Goal: Information Seeking & Learning: Learn about a topic

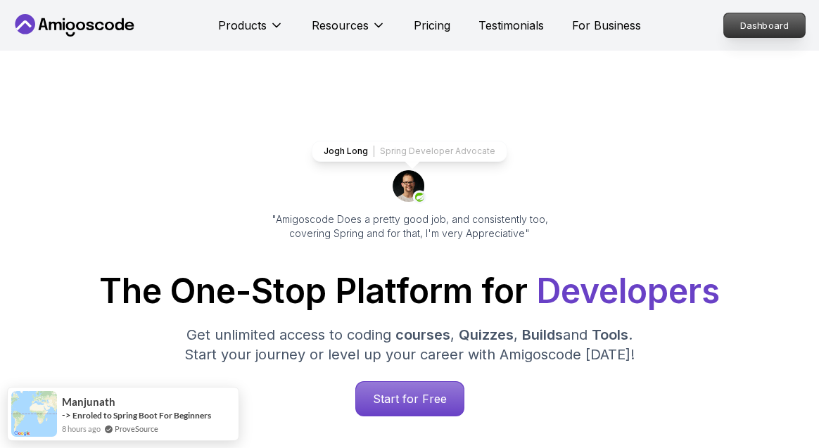
click at [737, 23] on p "Dashboard" at bounding box center [764, 25] width 81 height 24
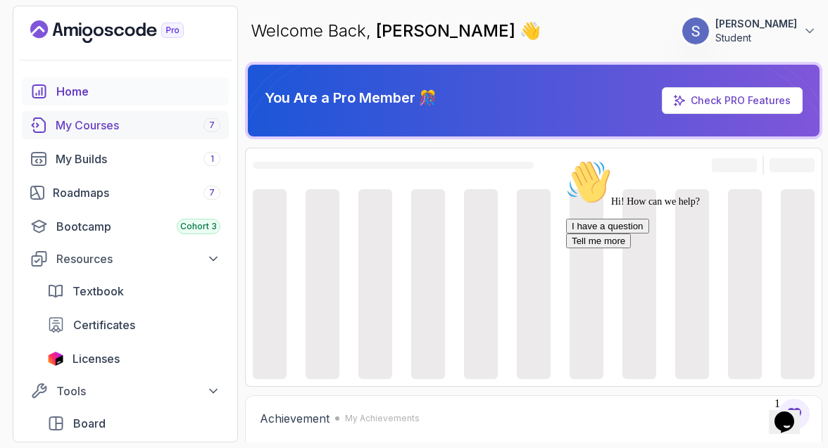
click at [149, 128] on div "My Courses 7" at bounding box center [138, 125] width 165 height 17
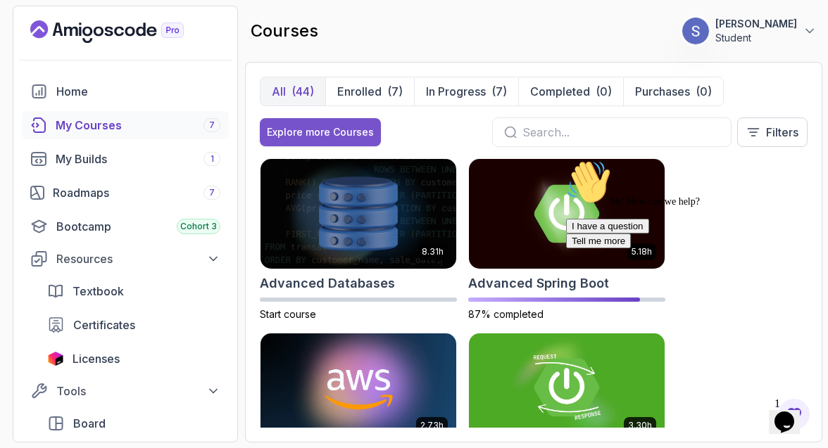
click at [306, 125] on div "Explore more Courses" at bounding box center [320, 132] width 107 height 14
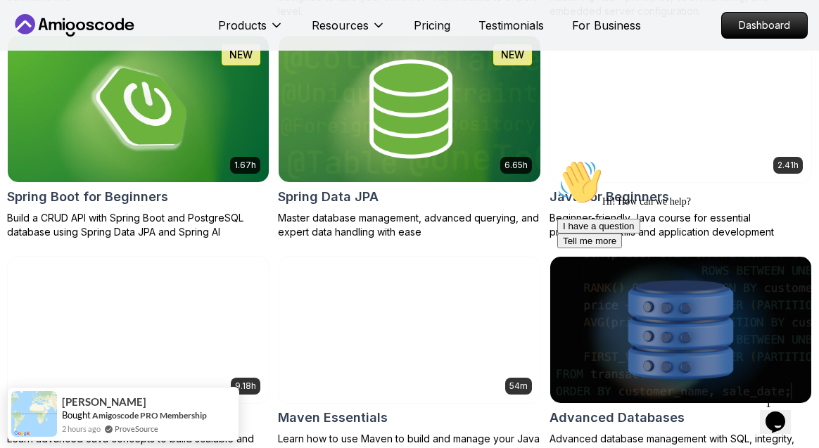
scroll to position [988, 0]
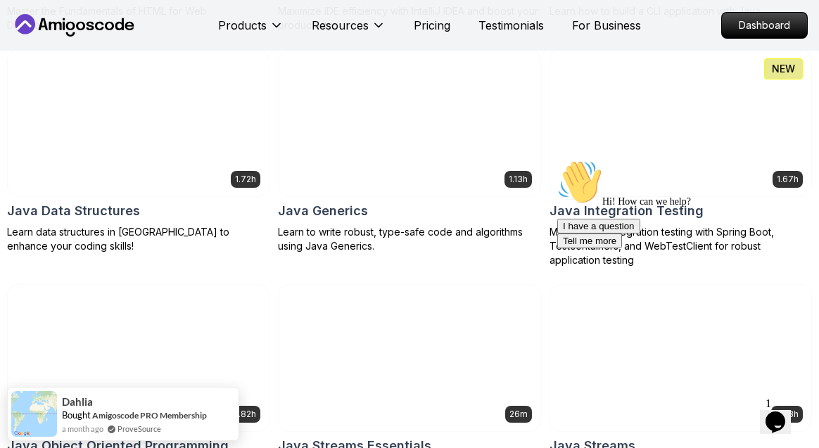
scroll to position [1985, 0]
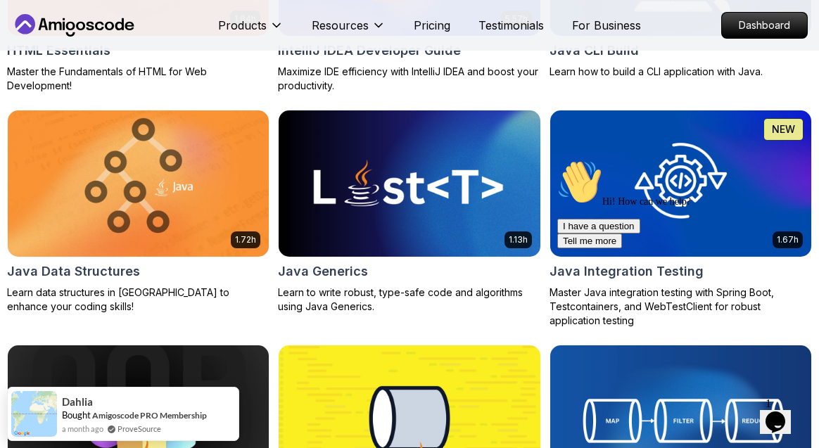
click at [745, 200] on div "Hi! How can we help? I have a question Tell me more" at bounding box center [683, 204] width 253 height 89
click at [714, 200] on div "Hi! How can we help? I have a question Tell me more" at bounding box center [683, 204] width 253 height 89
click at [685, 194] on div "Hi! How can we help? I have a question Tell me more" at bounding box center [683, 204] width 253 height 89
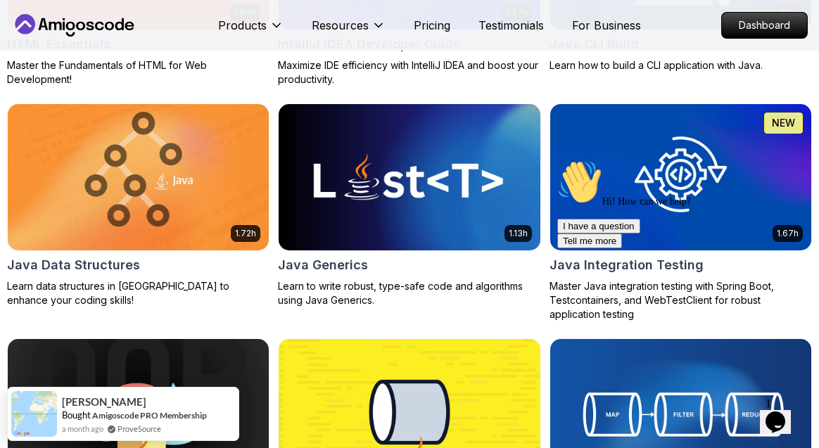
scroll to position [2058, 0]
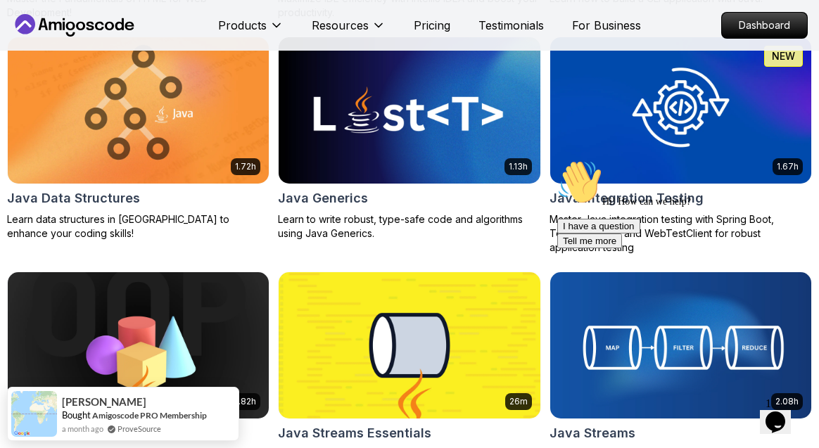
click at [683, 110] on img at bounding box center [680, 110] width 274 height 153
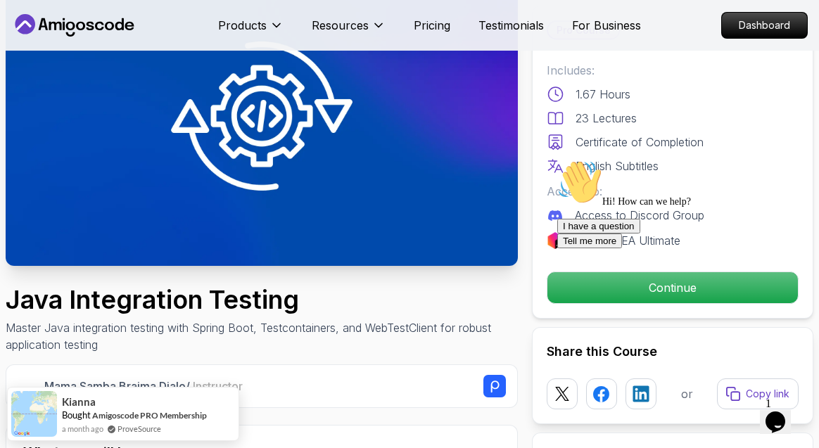
scroll to position [115, 0]
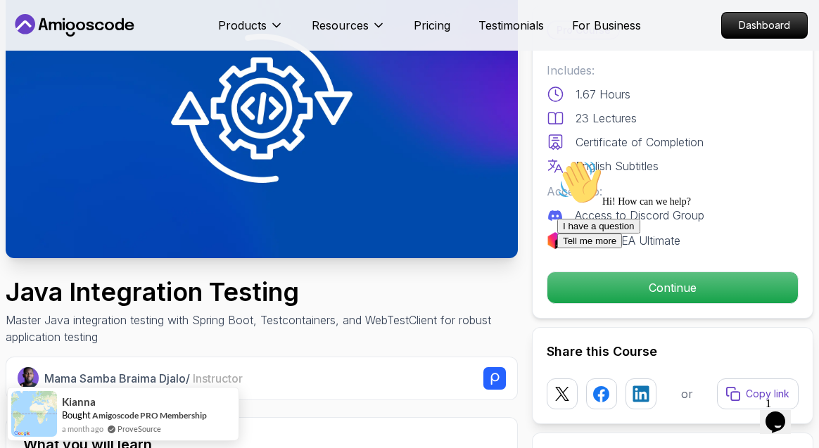
click at [557, 248] on div "Hi! How can we help? I have a question Tell me more" at bounding box center [683, 204] width 253 height 89
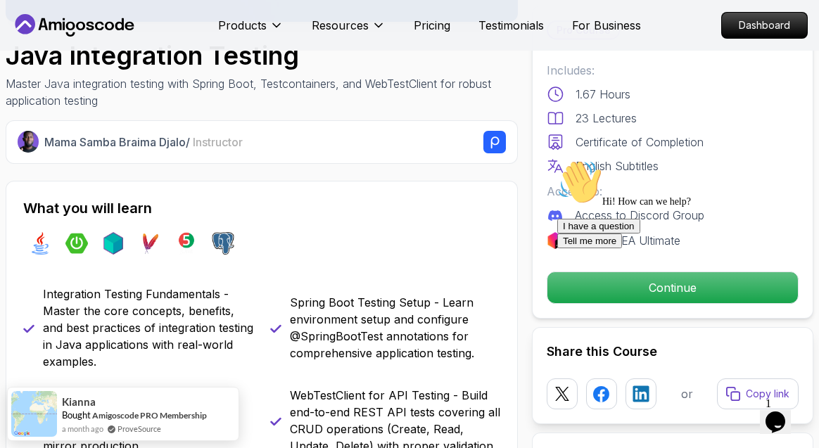
scroll to position [370, 0]
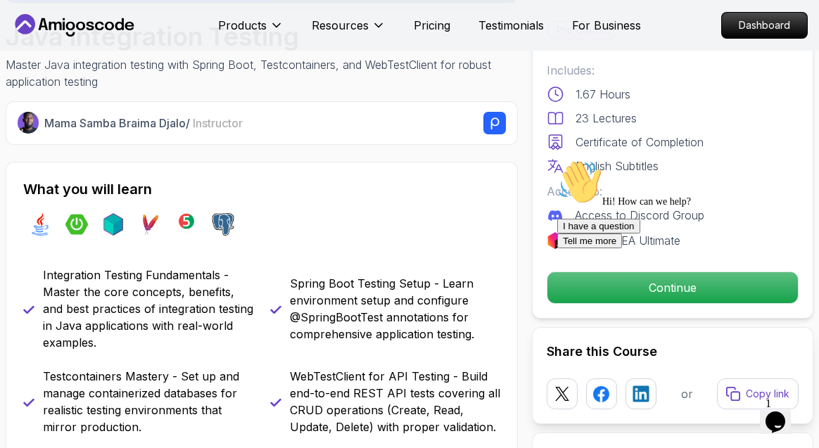
click at [570, 208] on div "Hi! How can we help?" at bounding box center [683, 184] width 253 height 48
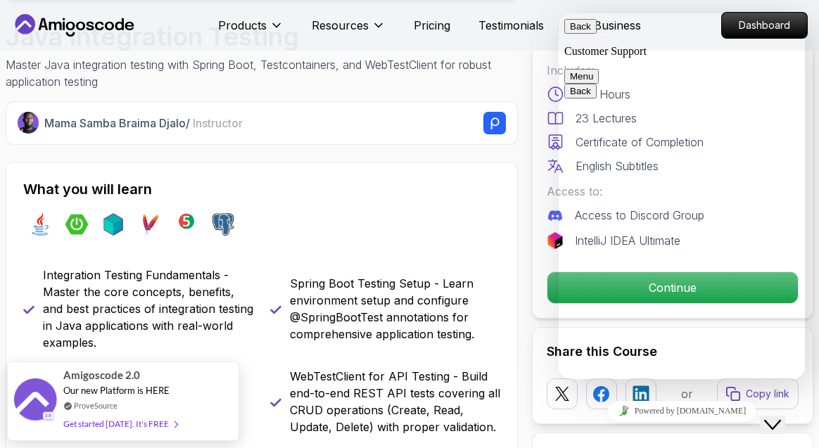
click at [579, 34] on button "Back" at bounding box center [580, 26] width 32 height 15
click at [773, 417] on icon "Close Chat This icon closes the chat window." at bounding box center [772, 425] width 17 height 17
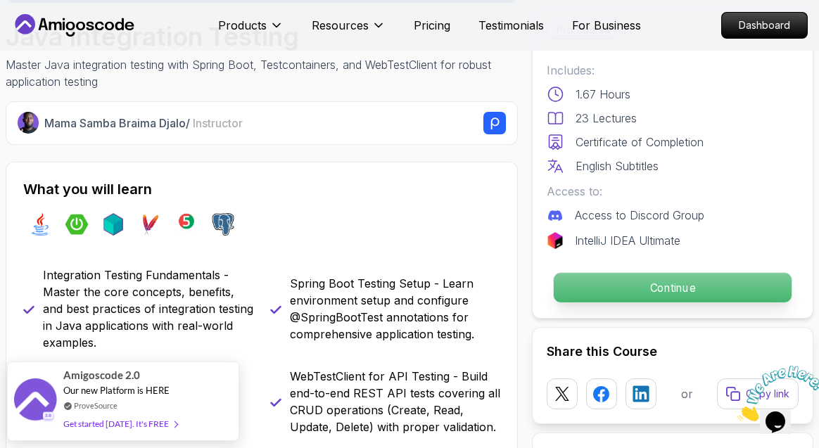
click at [628, 282] on p "Continue" at bounding box center [673, 288] width 238 height 30
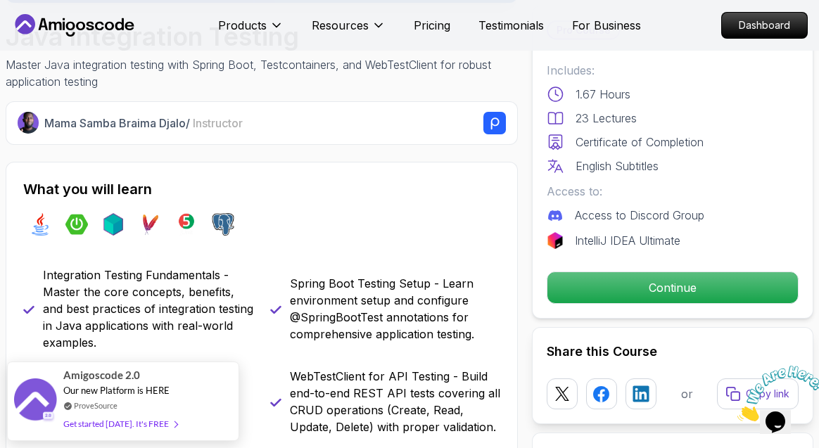
click at [738, 412] on icon "Close" at bounding box center [738, 418] width 0 height 12
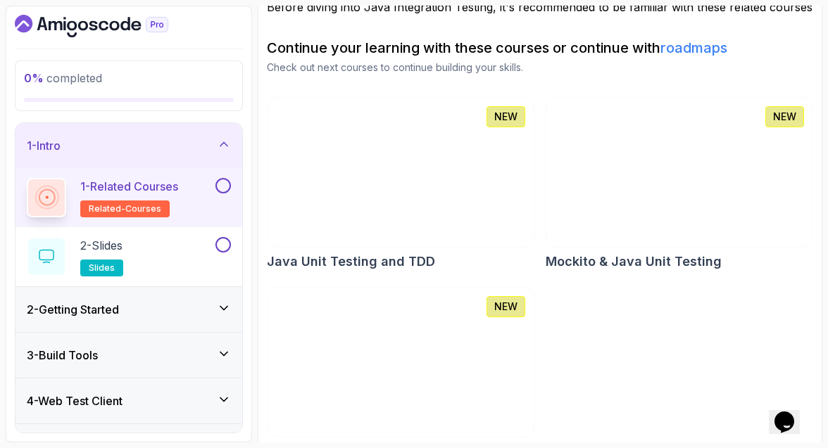
scroll to position [167, 0]
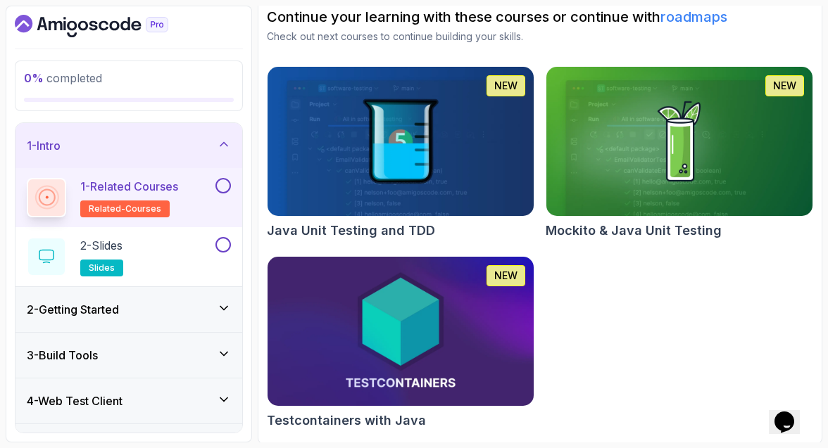
click at [445, 302] on img at bounding box center [400, 331] width 279 height 156
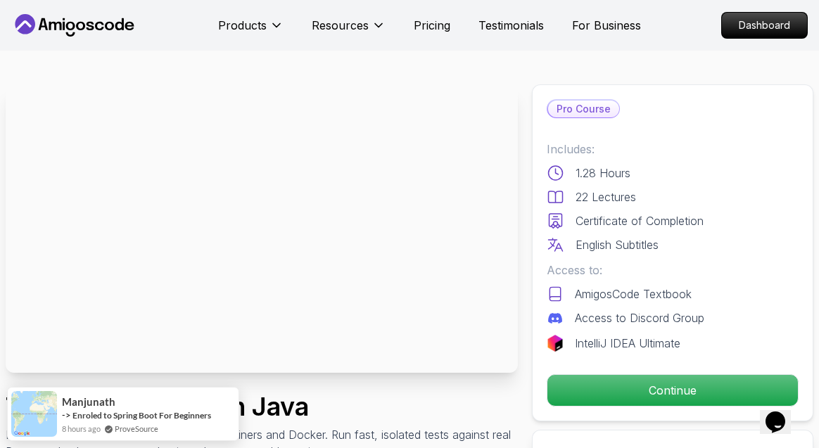
scroll to position [129, 0]
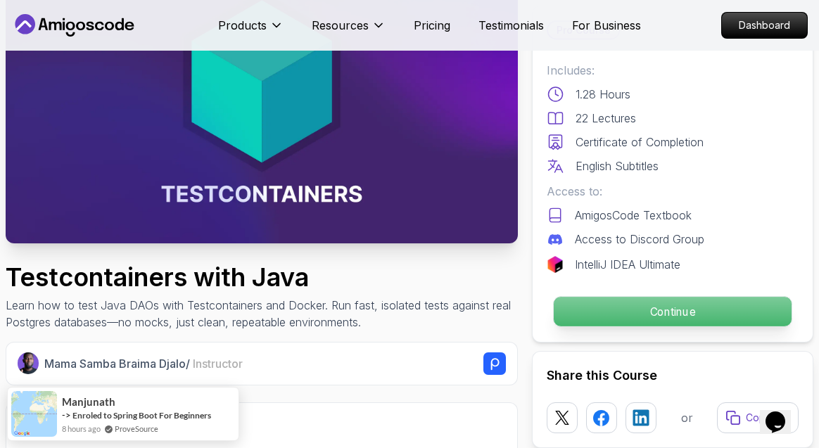
click at [609, 316] on p "Continue" at bounding box center [673, 312] width 238 height 30
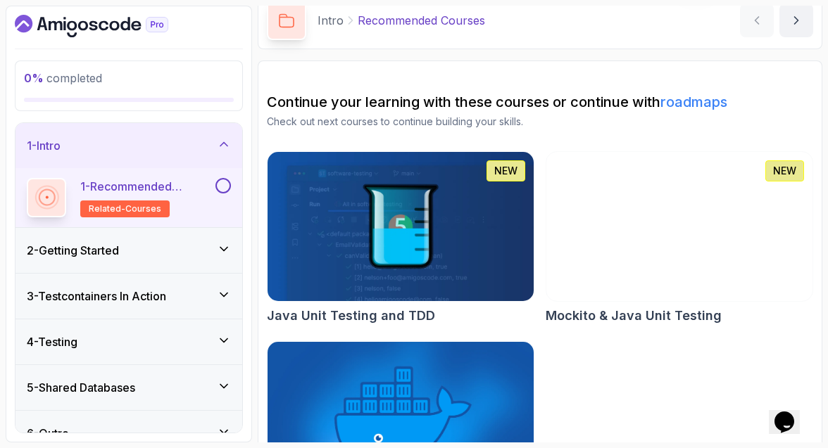
scroll to position [150, 0]
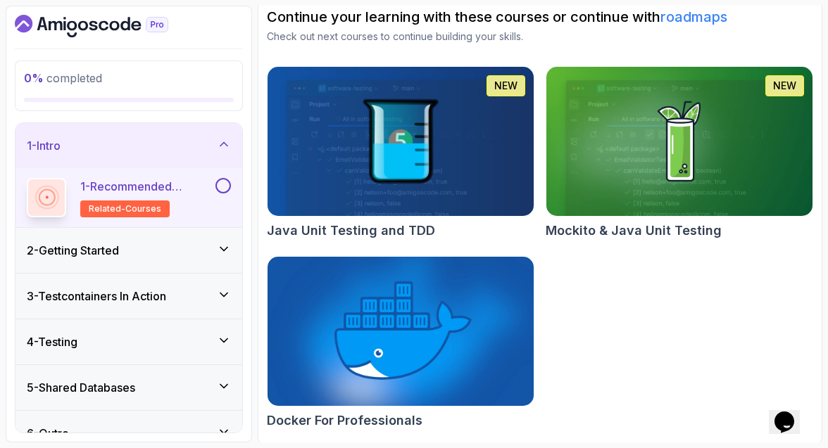
click at [225, 191] on button at bounding box center [222, 185] width 15 height 15
click at [226, 239] on div "2 - Getting Started" at bounding box center [128, 250] width 227 height 45
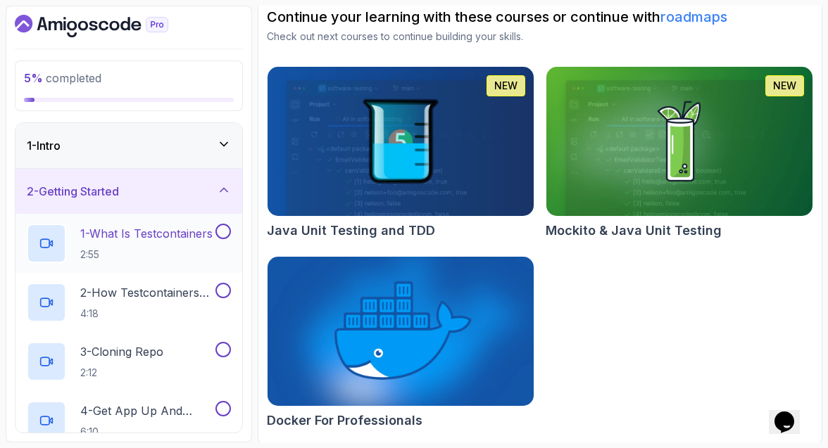
click at [226, 232] on button at bounding box center [222, 231] width 15 height 15
click at [226, 232] on icon at bounding box center [223, 232] width 13 height 14
click at [165, 232] on p "1 - What Is Testcontainers" at bounding box center [146, 233] width 132 height 17
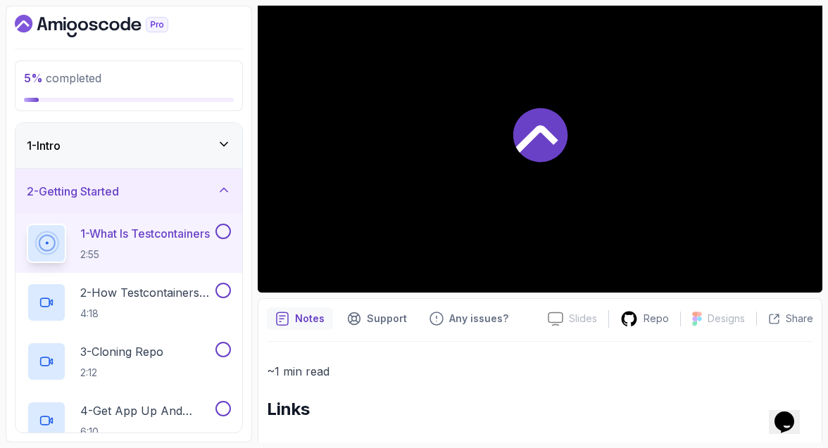
scroll to position [96, 0]
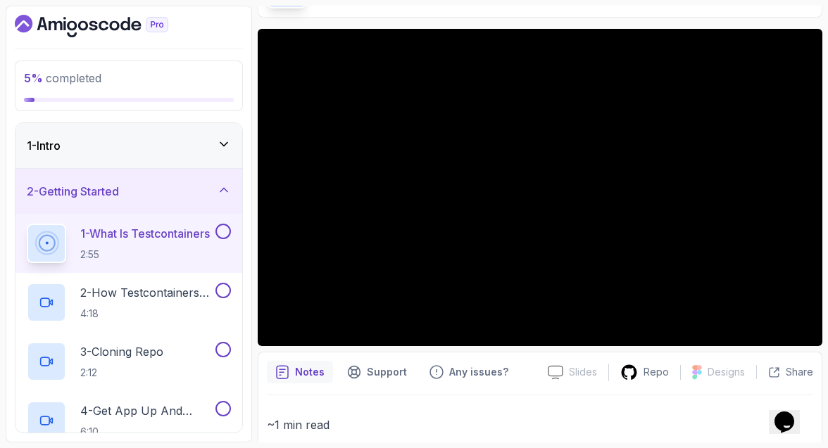
click at [165, 231] on p "1 - What Is Testcontainers" at bounding box center [144, 233] width 129 height 17
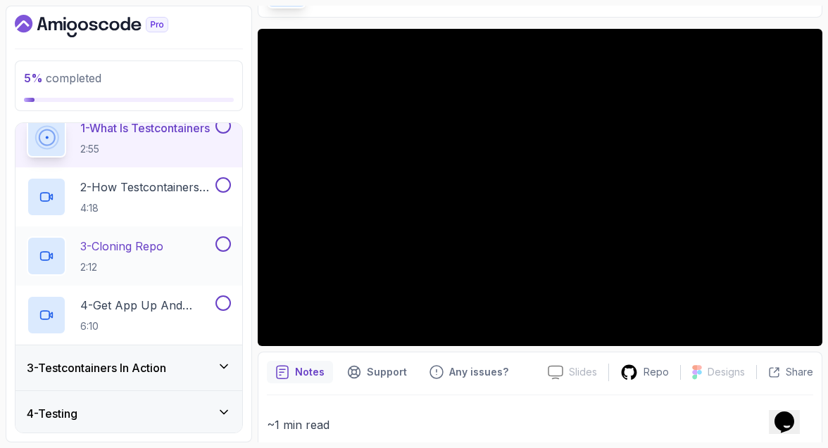
scroll to position [103, 0]
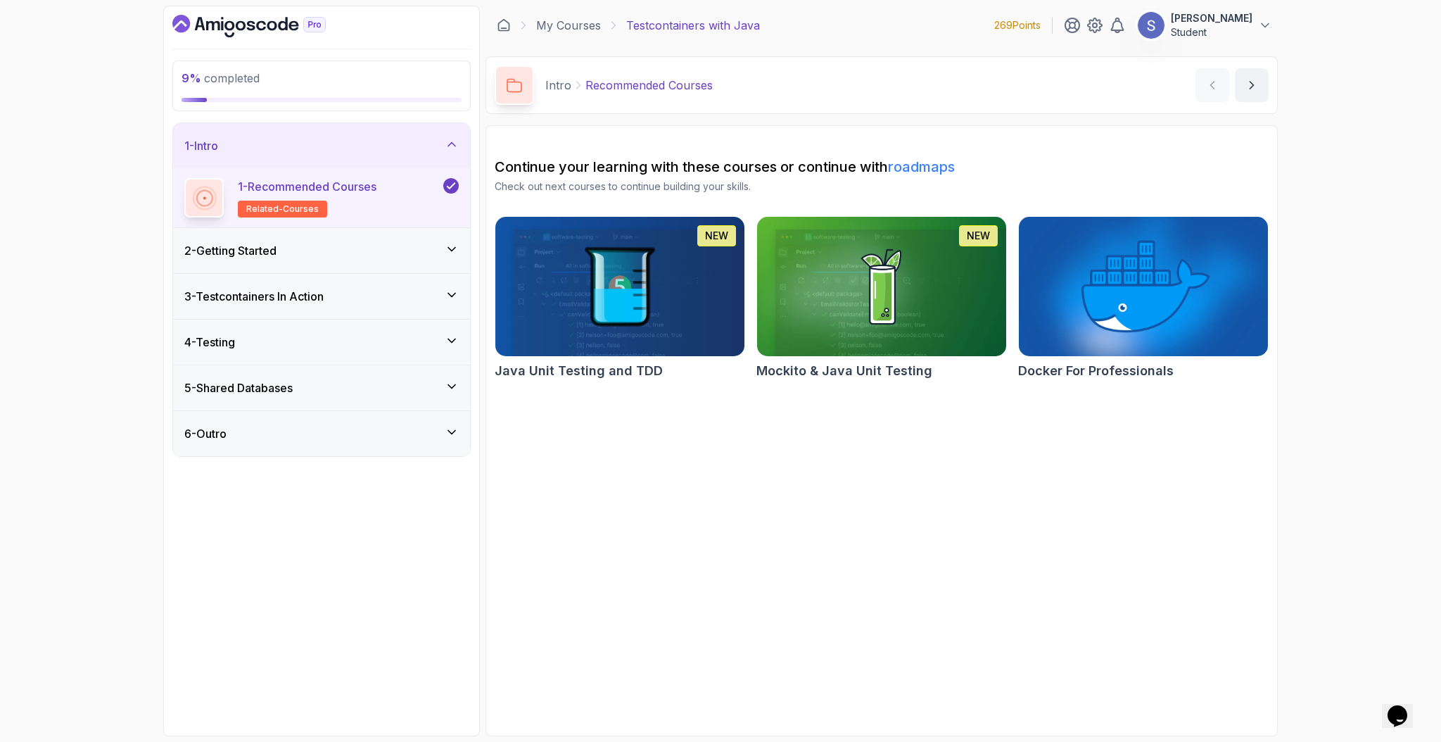
click at [345, 255] on div "2 - Getting Started" at bounding box center [321, 250] width 274 height 17
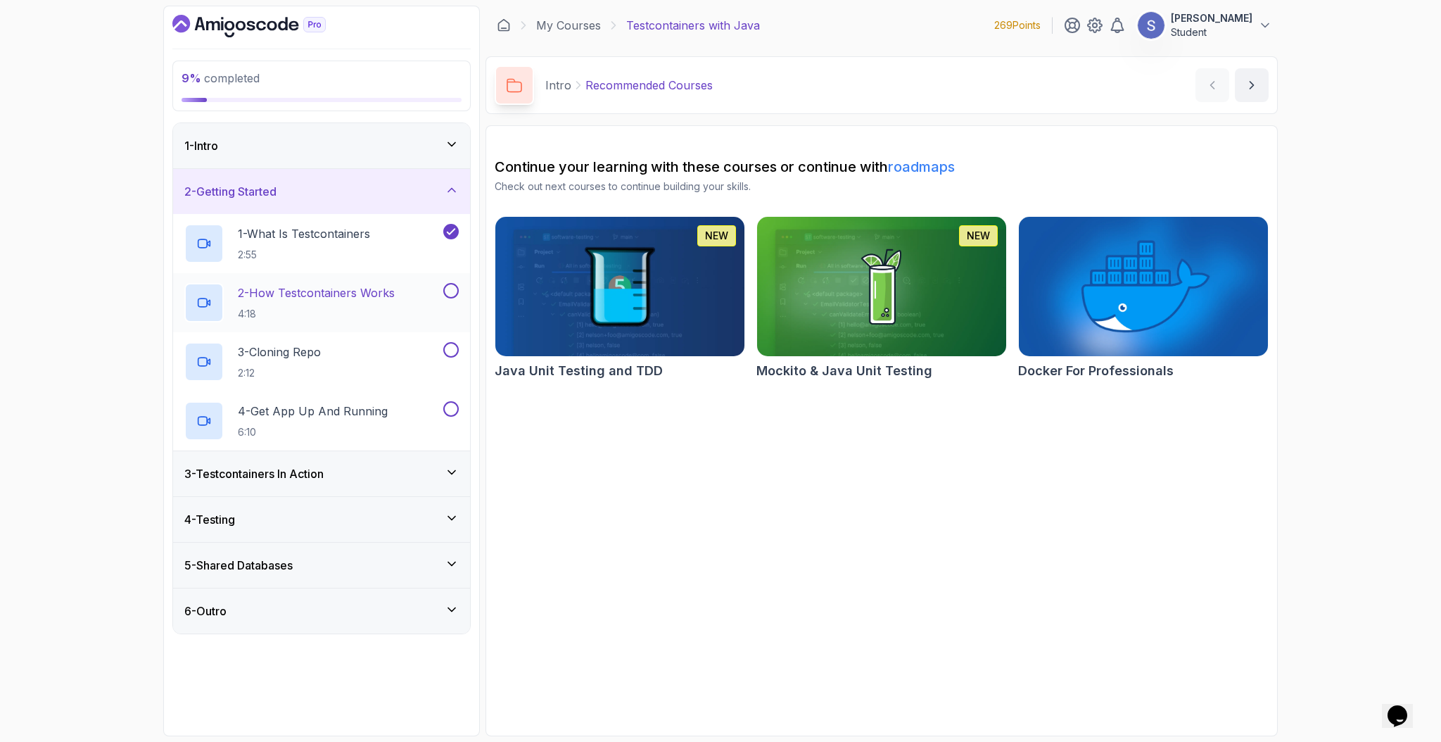
click at [362, 277] on div "2 - How Testcontainers Works 4:18" at bounding box center [321, 302] width 297 height 59
click at [367, 281] on div "2 - How Testcontainers Works 4:18" at bounding box center [321, 302] width 297 height 59
click at [434, 292] on div "2 - How Testcontainers Works 4:18" at bounding box center [312, 302] width 256 height 39
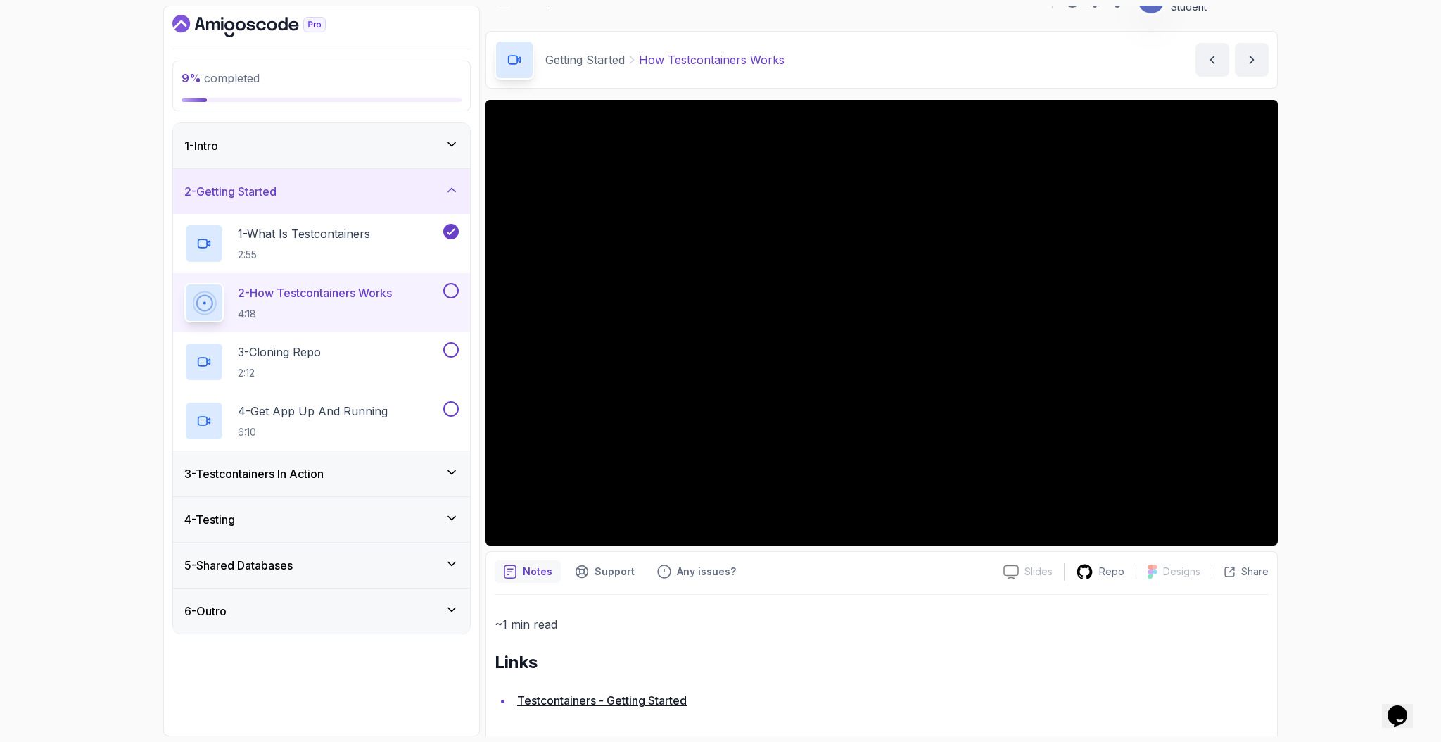
scroll to position [33, 0]
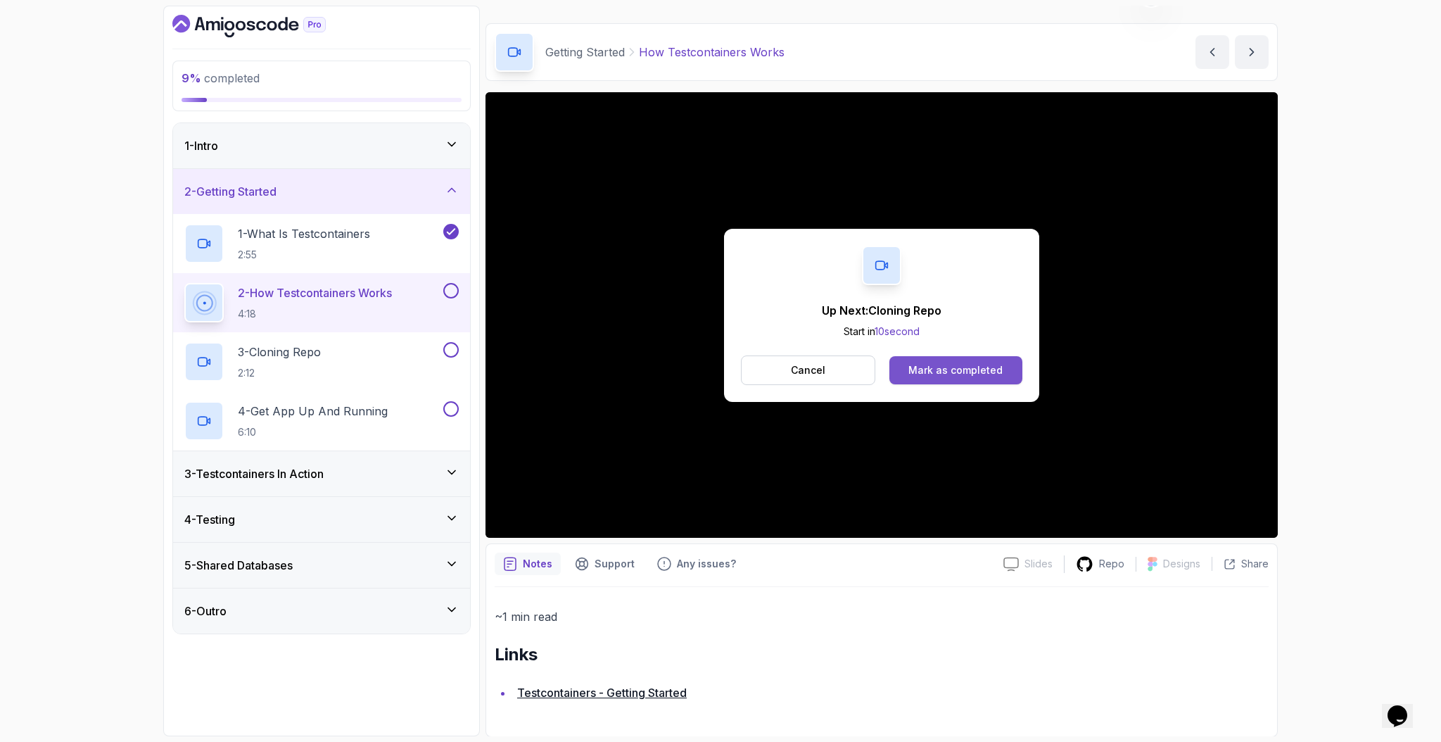
click at [960, 367] on div "Mark as completed" at bounding box center [956, 370] width 94 height 14
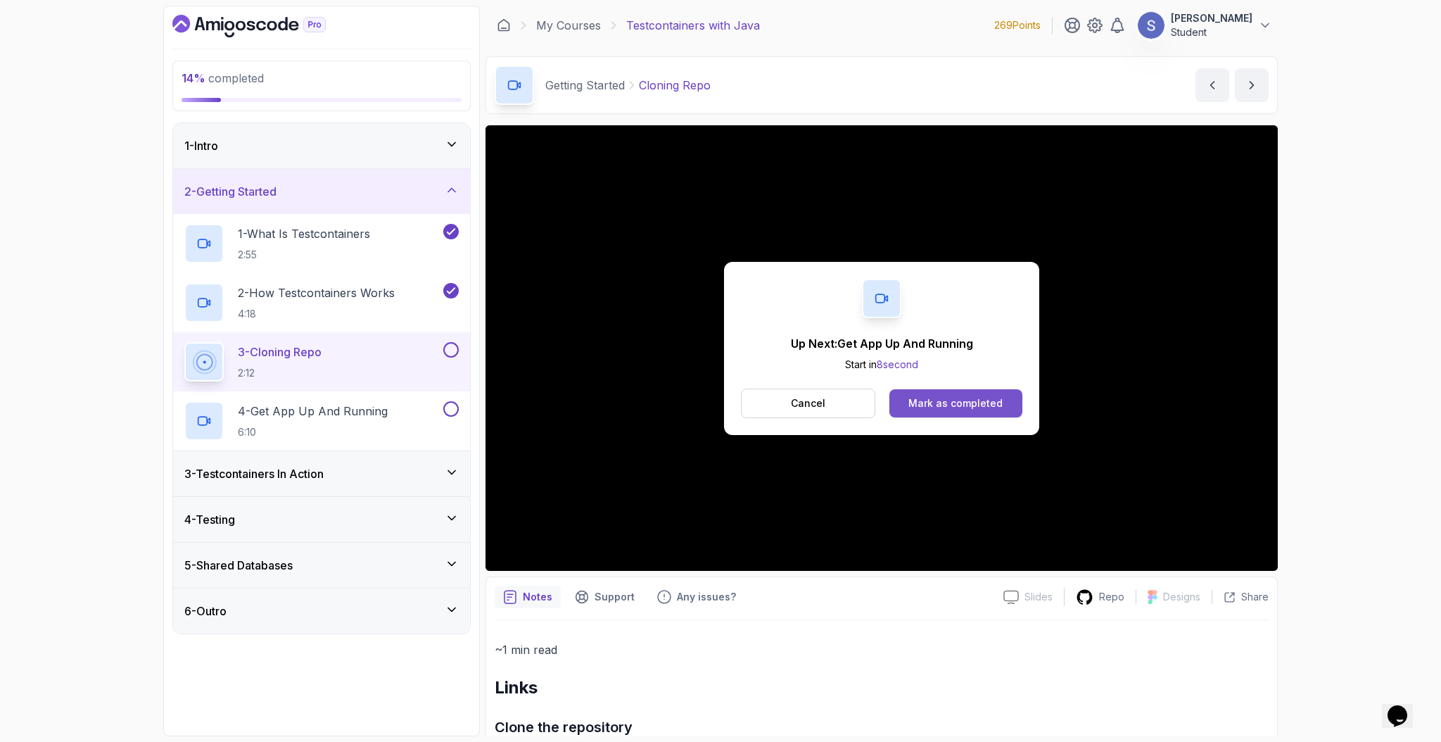
click at [952, 403] on div "Mark as completed" at bounding box center [956, 403] width 94 height 14
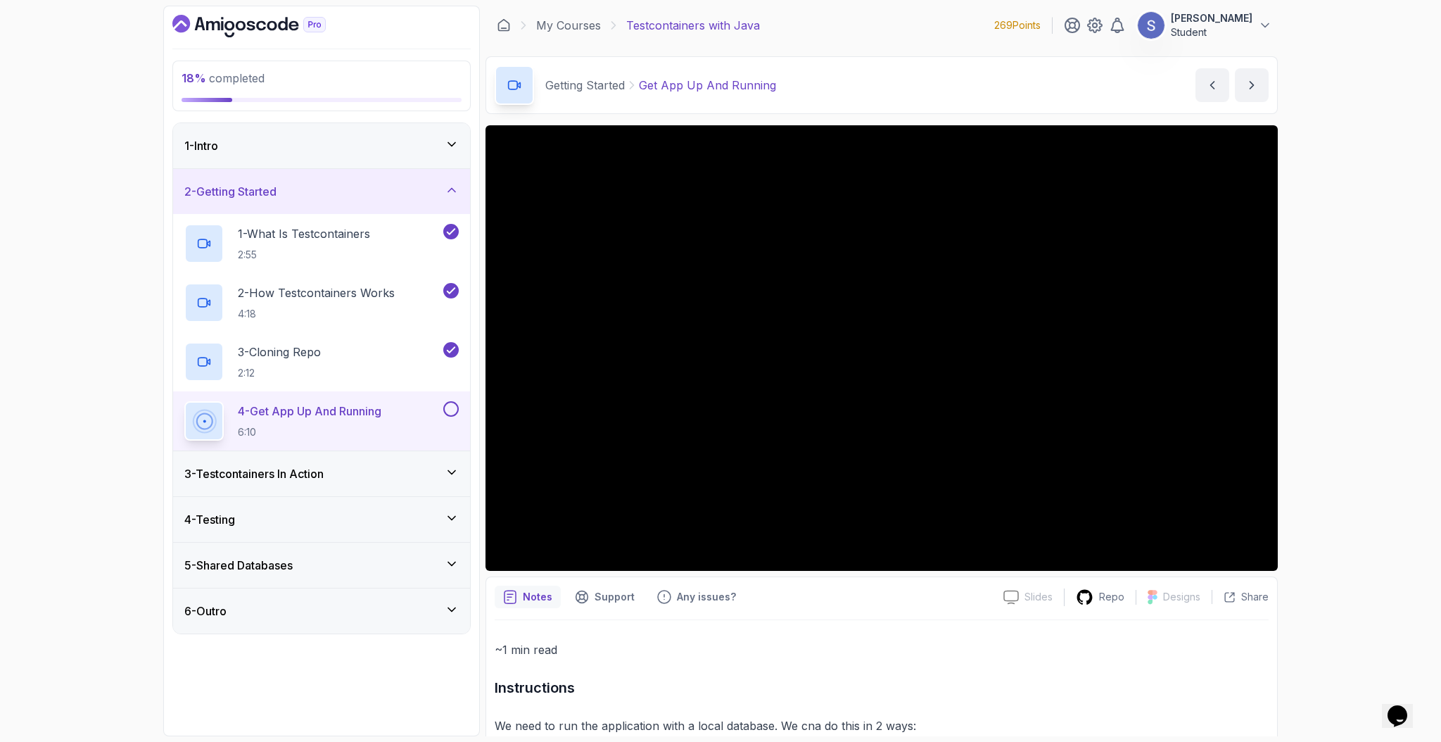
click at [292, 476] on h3 "3 - Testcontainers In Action" at bounding box center [253, 473] width 139 height 17
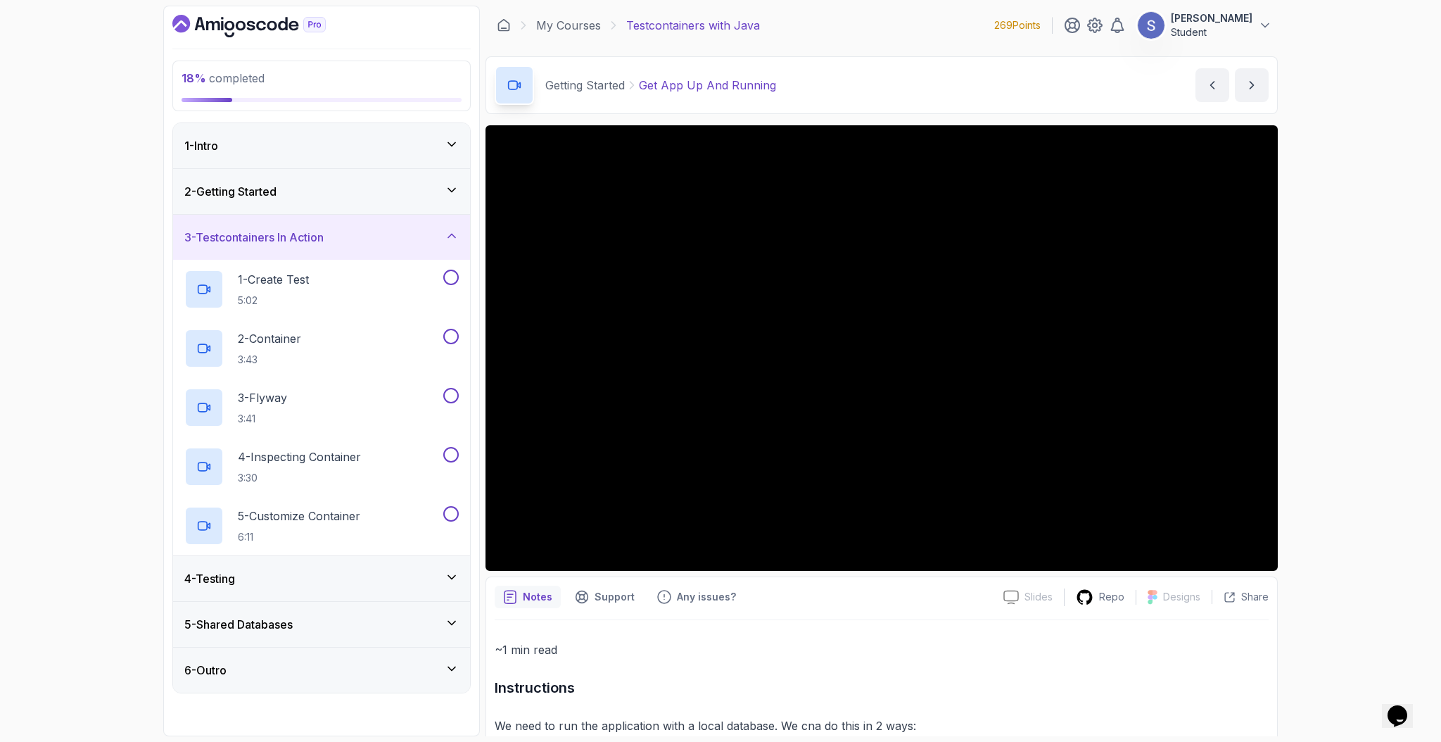
click at [378, 579] on div "4 - Testing" at bounding box center [321, 578] width 274 height 17
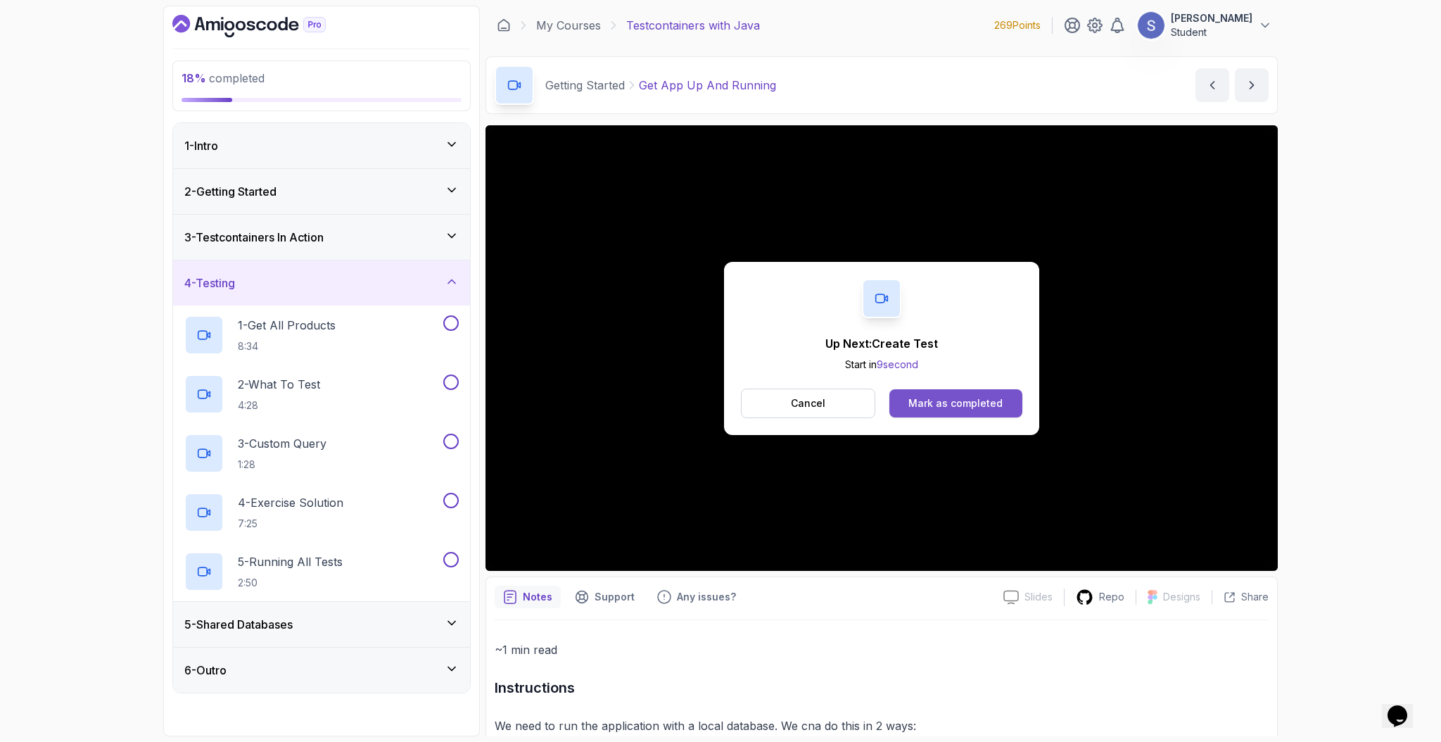
click at [987, 401] on div "Mark as completed" at bounding box center [956, 403] width 94 height 14
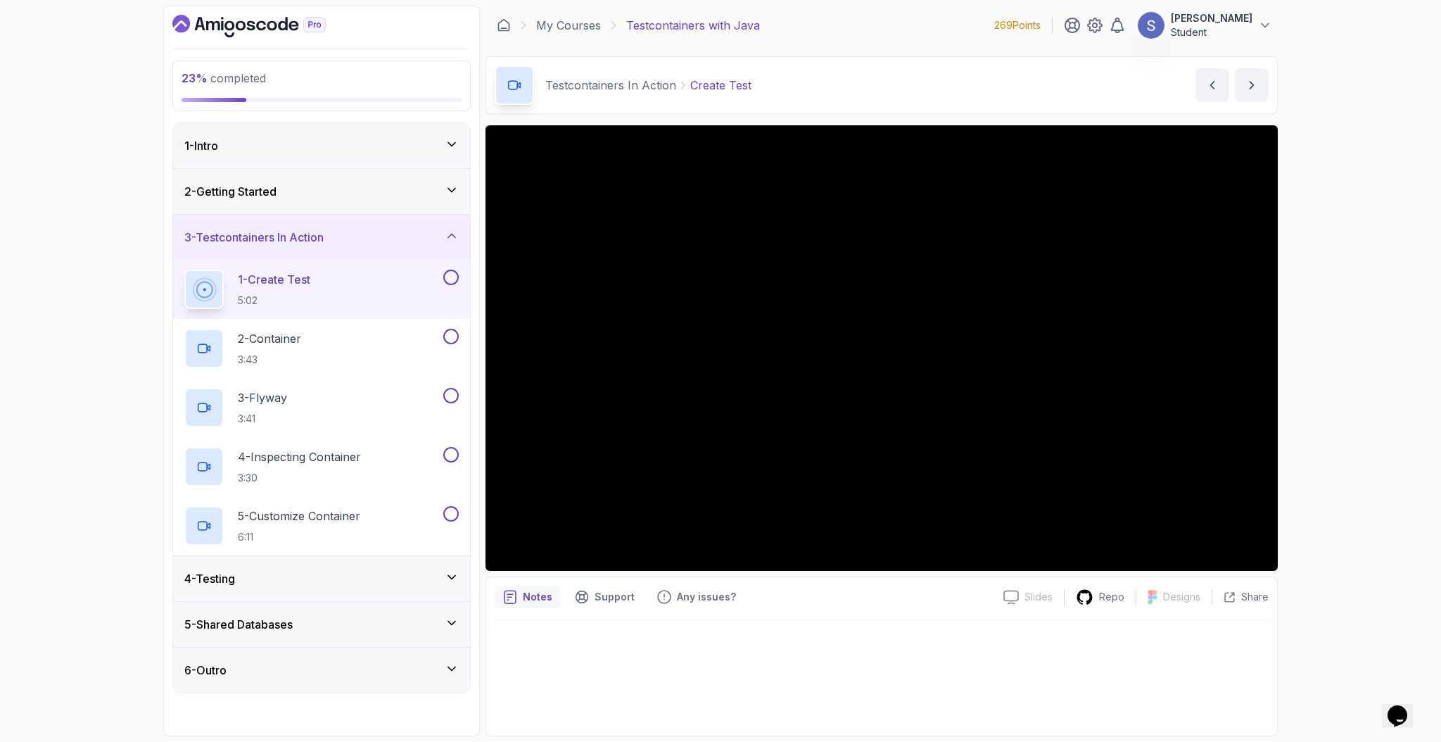
click at [462, 619] on div "5 - Shared Databases" at bounding box center [321, 624] width 297 height 45
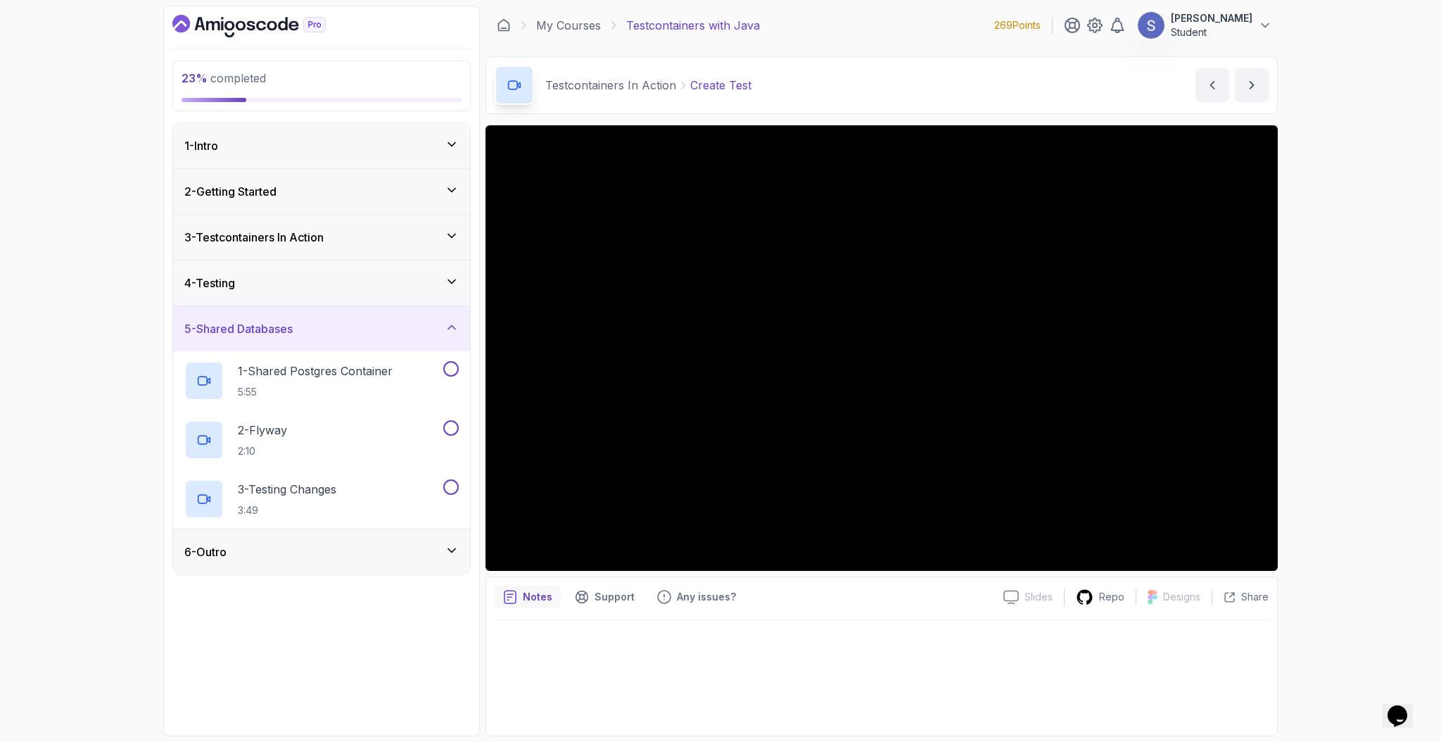
click at [450, 323] on icon at bounding box center [452, 327] width 14 height 14
